Goal: Task Accomplishment & Management: Manage account settings

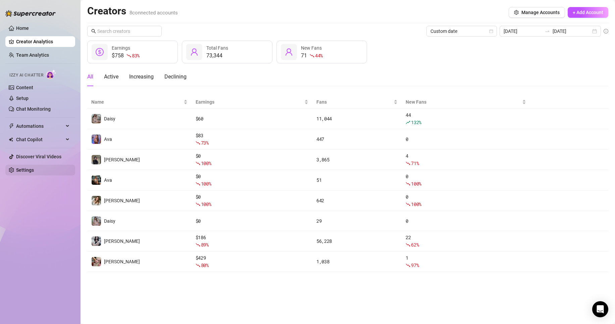
click at [34, 167] on link "Settings" at bounding box center [25, 169] width 18 height 5
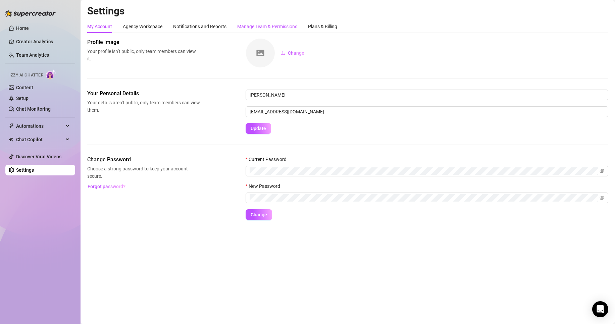
click at [262, 29] on div "Manage Team & Permissions" at bounding box center [267, 26] width 60 height 7
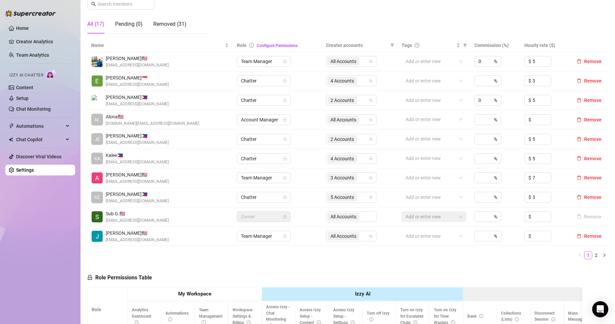
scroll to position [112, 0]
click at [592, 253] on link "2" at bounding box center [595, 254] width 7 height 7
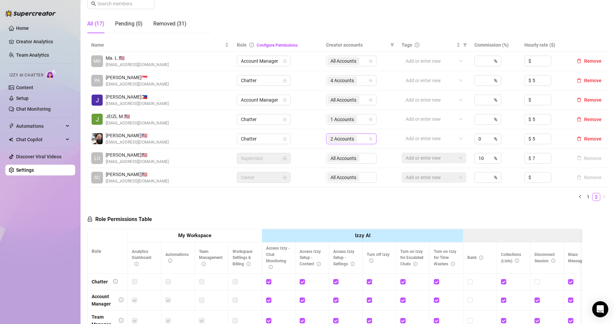
click at [352, 137] on span "2 Accounts" at bounding box center [341, 138] width 23 height 7
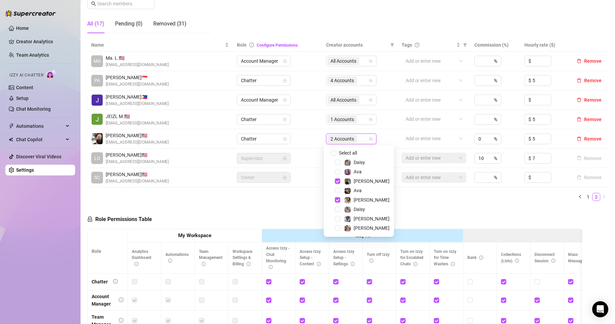
click at [359, 213] on div "Daisy" at bounding box center [358, 209] width 67 height 8
click at [362, 216] on span "Sadie" at bounding box center [372, 218] width 36 height 5
click at [401, 205] on div "Name Role Configure Permissions Creator accounts Tags Commission (%) Hourly rat…" at bounding box center [347, 123] width 521 height 168
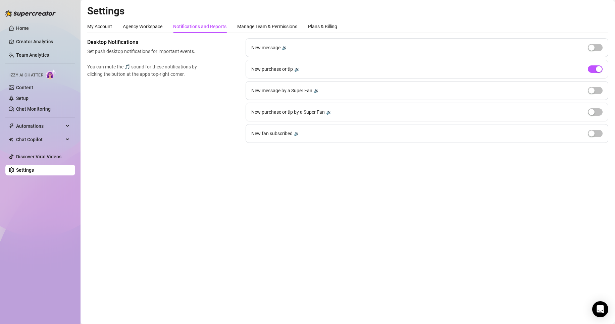
click at [586, 47] on div "New message 🔉" at bounding box center [427, 47] width 363 height 19
click at [589, 47] on div "button" at bounding box center [591, 48] width 6 height 6
click at [595, 49] on button "button" at bounding box center [595, 47] width 15 height 7
click at [592, 70] on span "button" at bounding box center [595, 68] width 15 height 7
click at [592, 70] on div "button" at bounding box center [591, 69] width 6 height 6
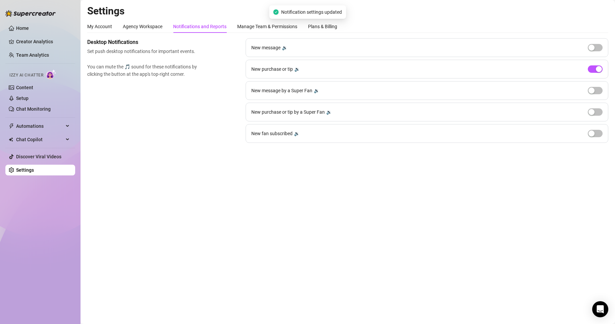
click at [402, 195] on main "Settings My Account Agency Workspace Notifications and Reports Manage Team & Pe…" at bounding box center [348, 162] width 534 height 324
